Goal: Transaction & Acquisition: Register for event/course

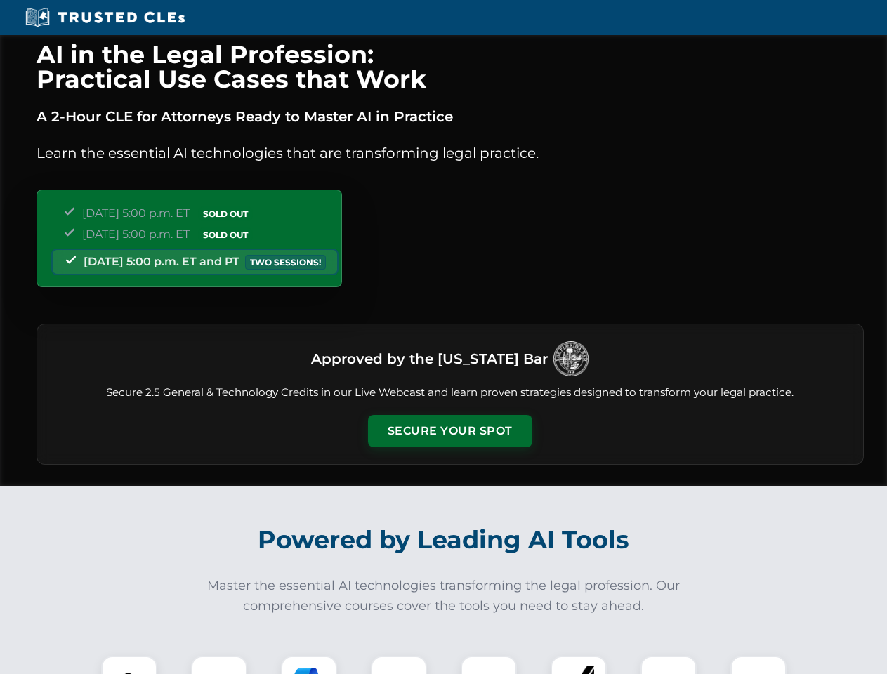
click at [449, 431] on button "Secure Your Spot" at bounding box center [450, 431] width 164 height 32
click at [129, 665] on img at bounding box center [129, 683] width 41 height 41
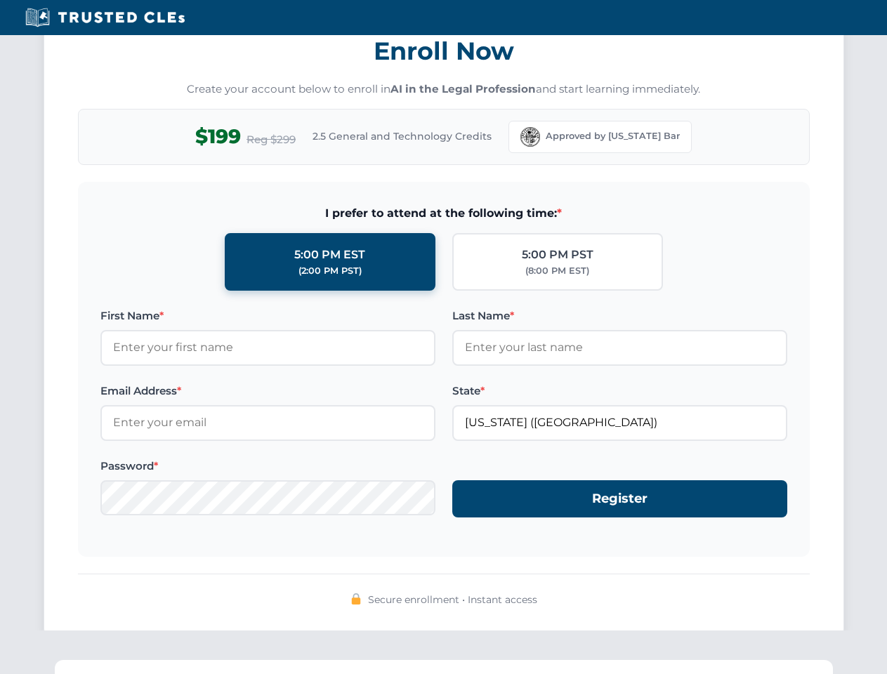
scroll to position [1378, 0]
